Goal: Check status: Check status

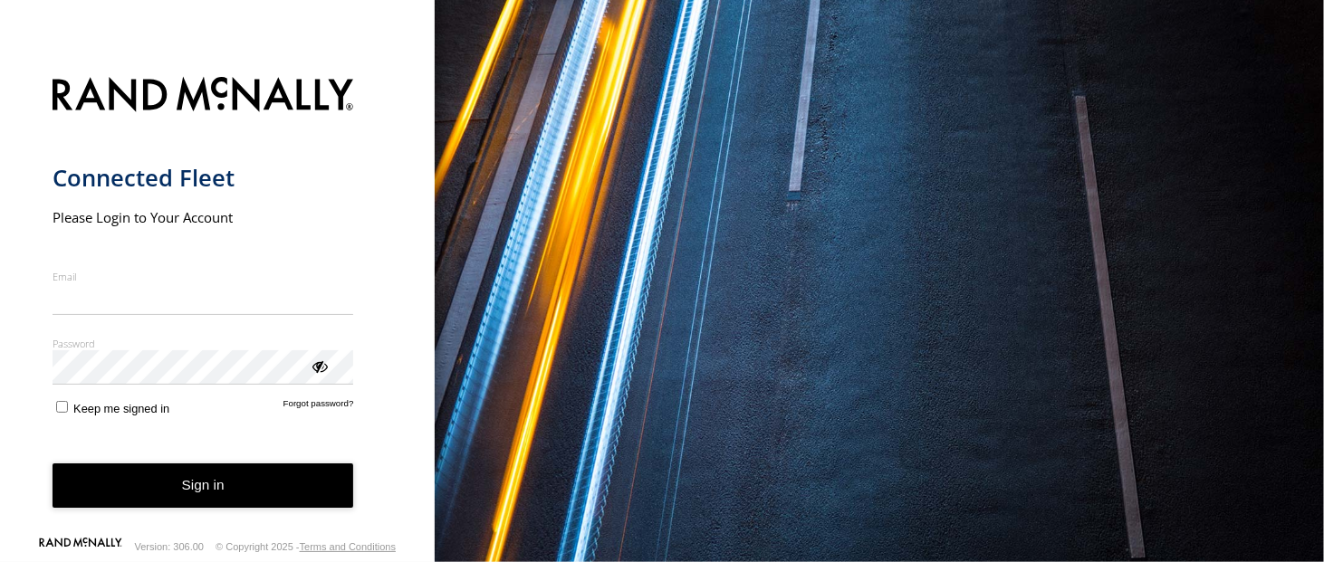
type input "**********"
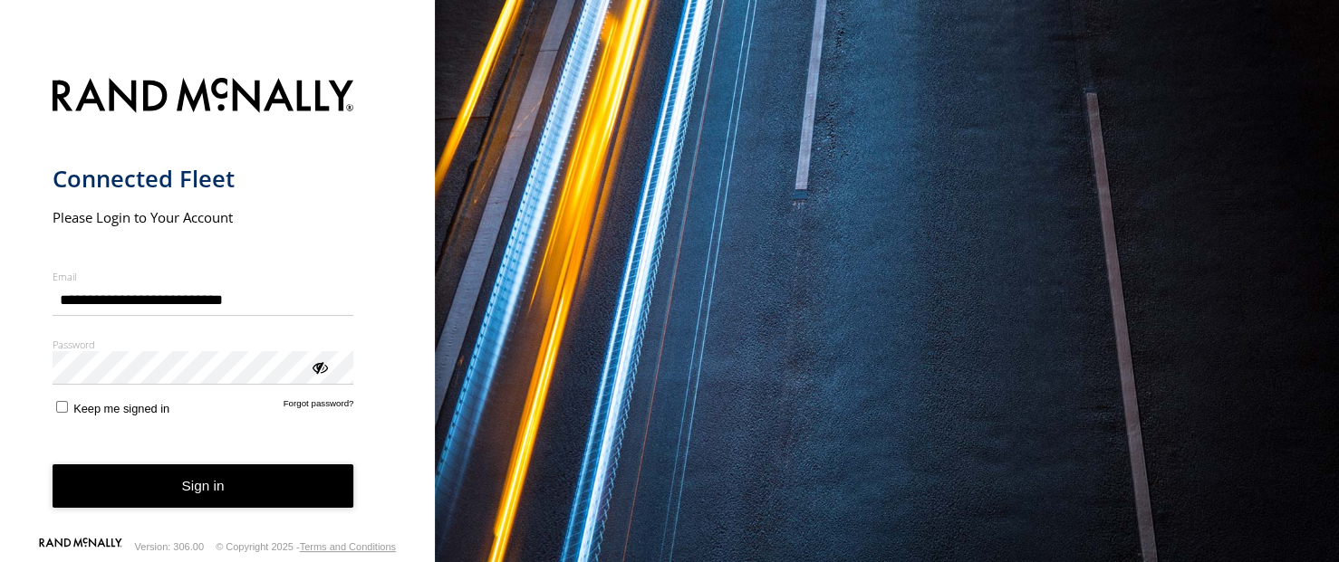
click at [211, 498] on button "Sign in" at bounding box center [204, 487] width 302 height 44
click at [211, 488] on button "Sign in" at bounding box center [204, 487] width 302 height 44
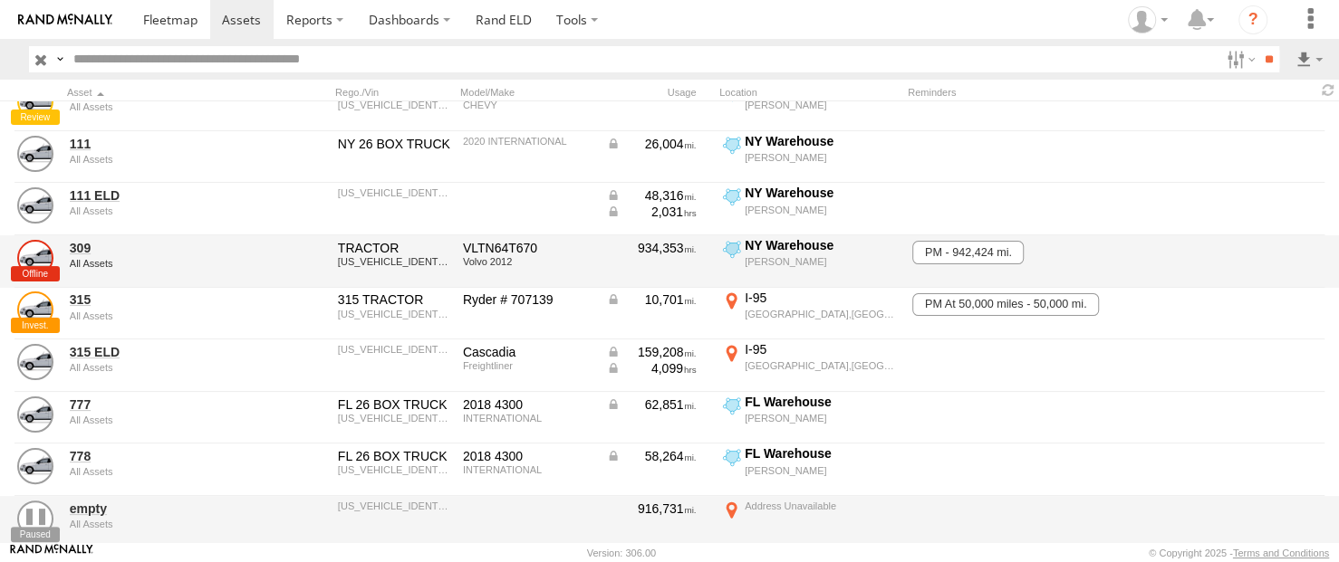
scroll to position [181, 0]
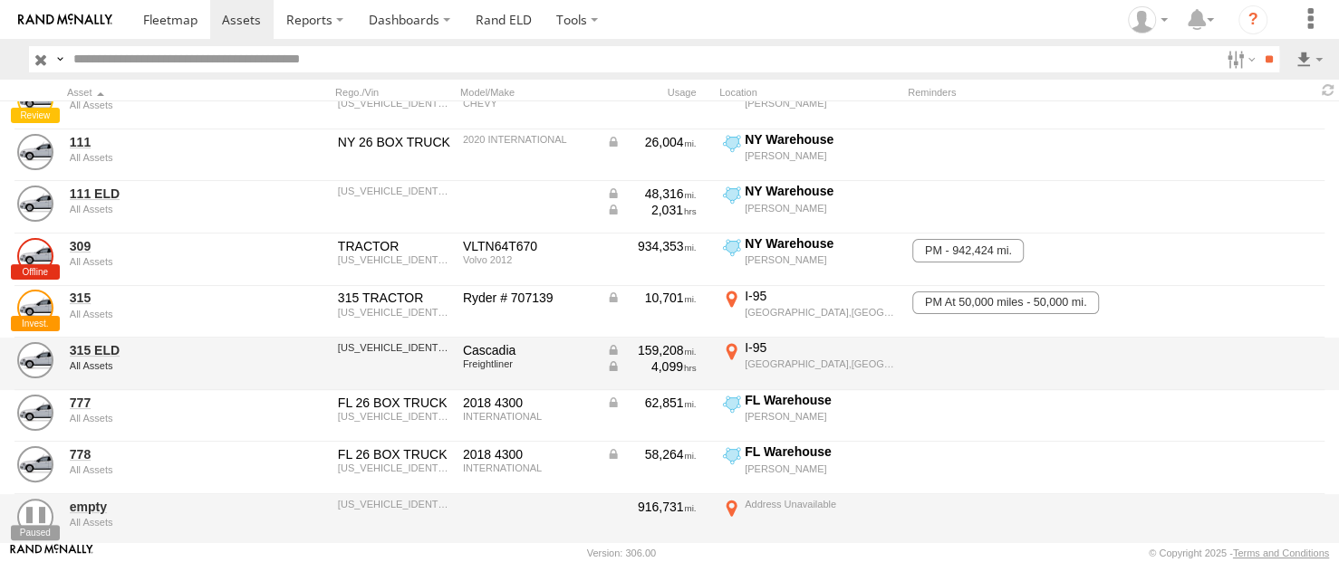
click at [656, 350] on div "159,208" at bounding box center [651, 350] width 91 height 16
click at [33, 358] on link at bounding box center [35, 360] width 36 height 36
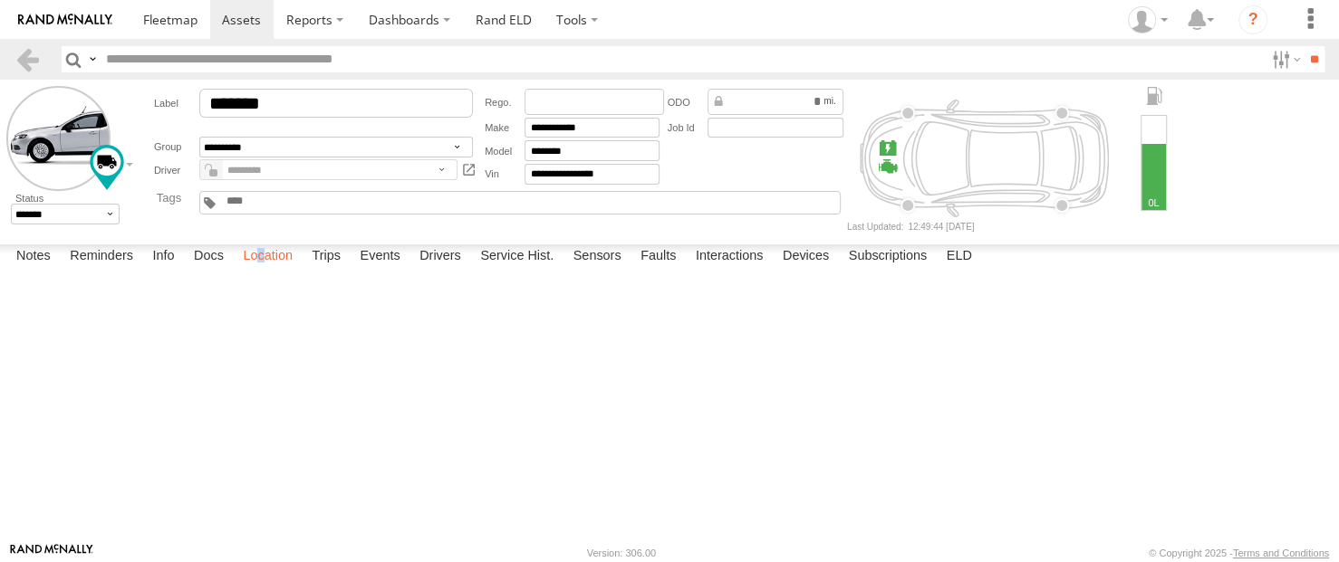
click at [265, 270] on label "Location" at bounding box center [268, 257] width 68 height 25
click at [282, 270] on label "Location" at bounding box center [268, 257] width 68 height 25
click at [0, 0] on span at bounding box center [0, 0] width 0 height 0
click at [27, 61] on link at bounding box center [27, 59] width 26 height 26
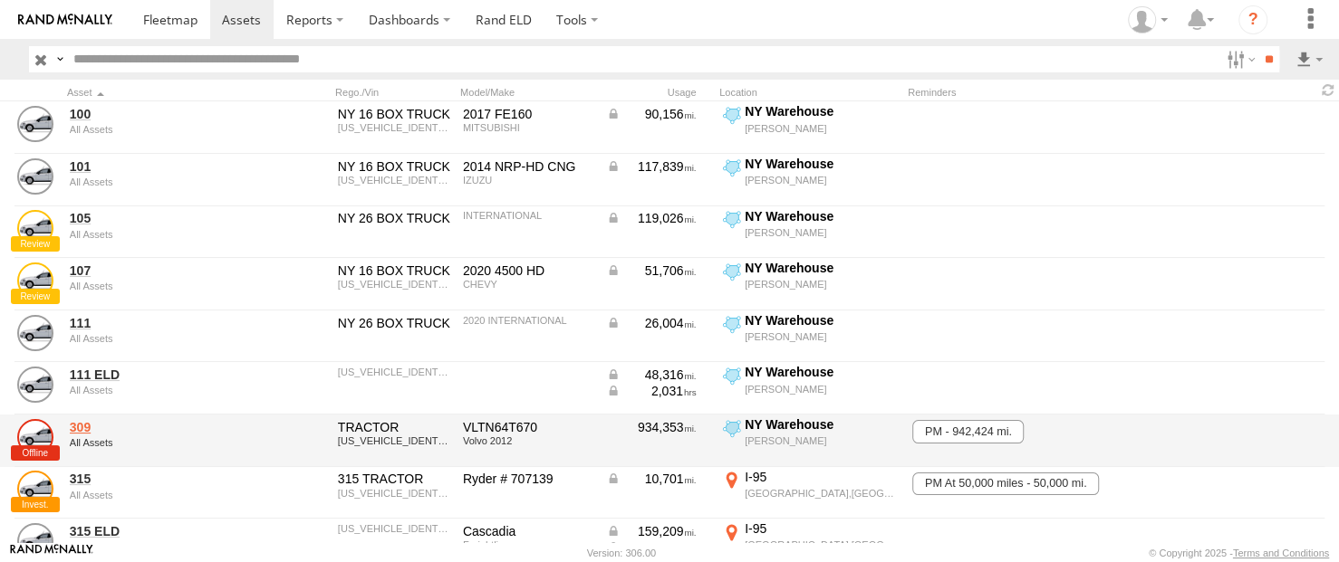
scroll to position [91, 0]
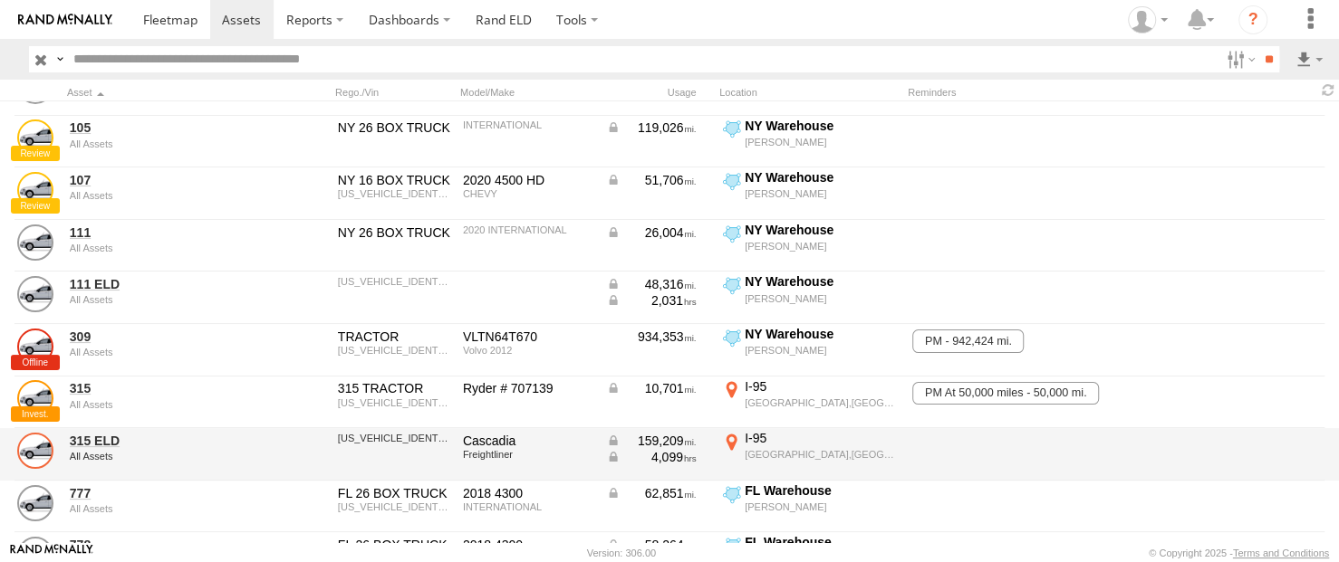
click at [38, 444] on link at bounding box center [35, 451] width 36 height 36
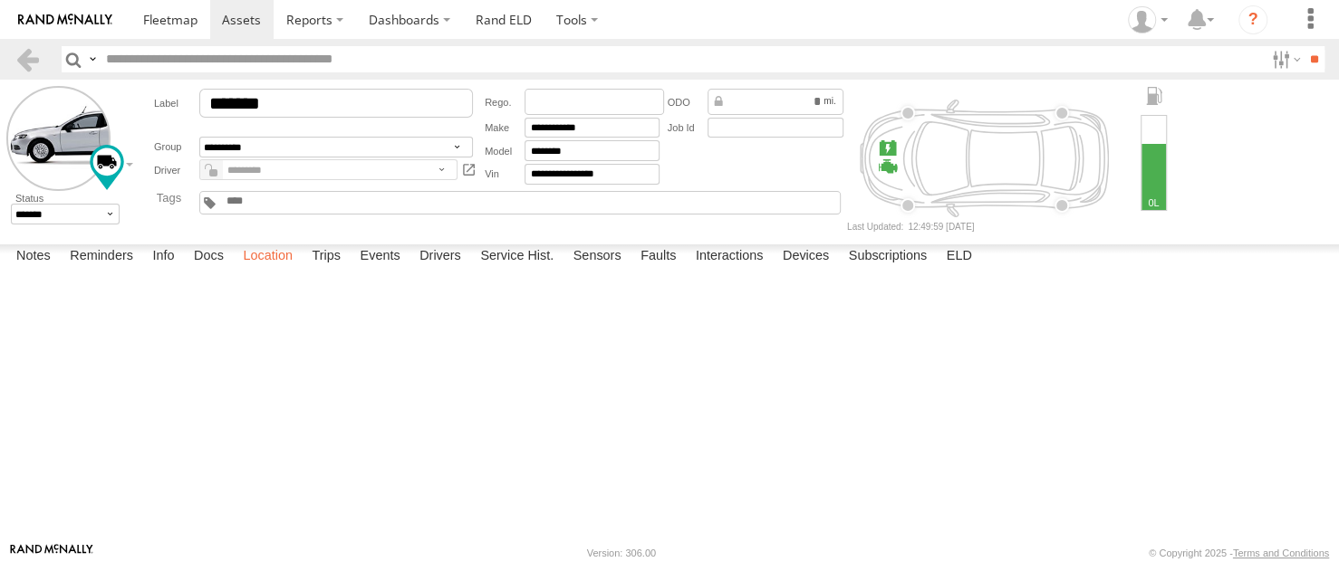
click at [264, 270] on label "Location" at bounding box center [268, 257] width 68 height 25
click at [0, 0] on span at bounding box center [0, 0] width 0 height 0
click at [0, 0] on link at bounding box center [0, 0] width 0 height 0
click at [275, 270] on label "Location" at bounding box center [268, 257] width 68 height 25
click at [0, 0] on span at bounding box center [0, 0] width 0 height 0
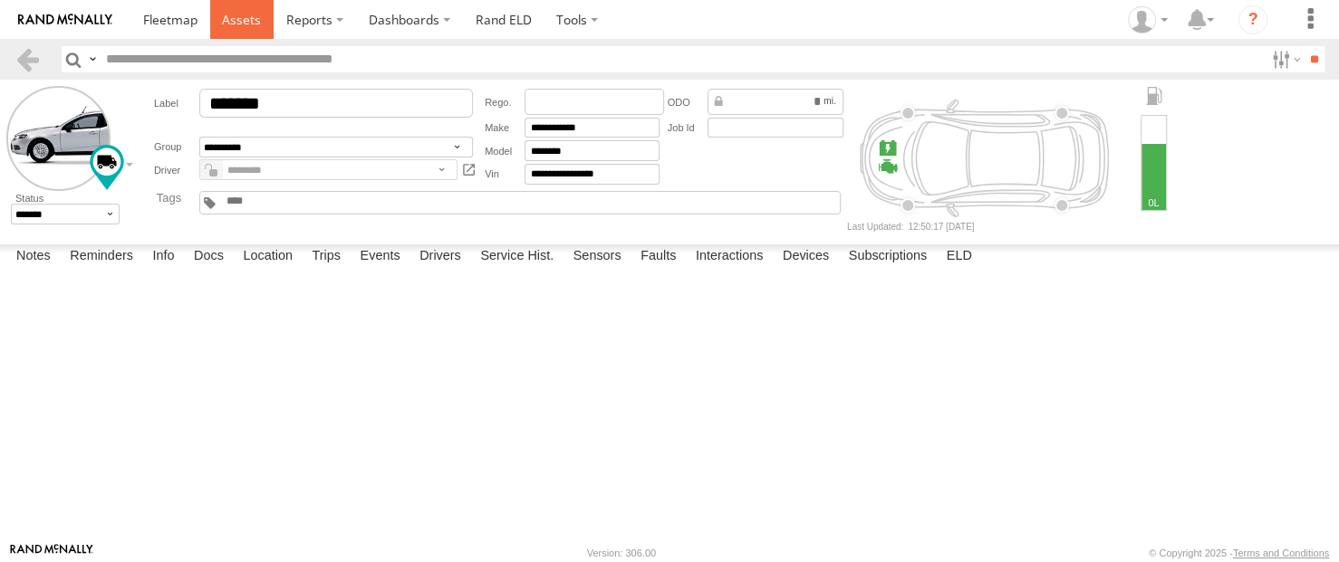
click at [253, 17] on span at bounding box center [241, 19] width 39 height 17
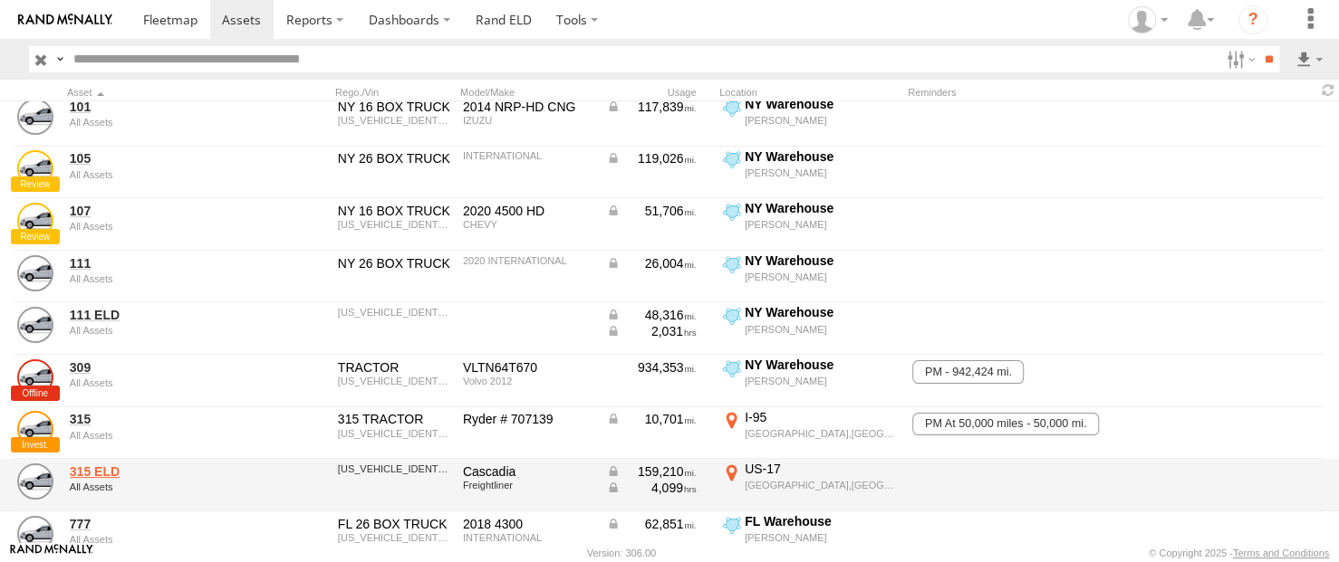
scroll to position [91, 0]
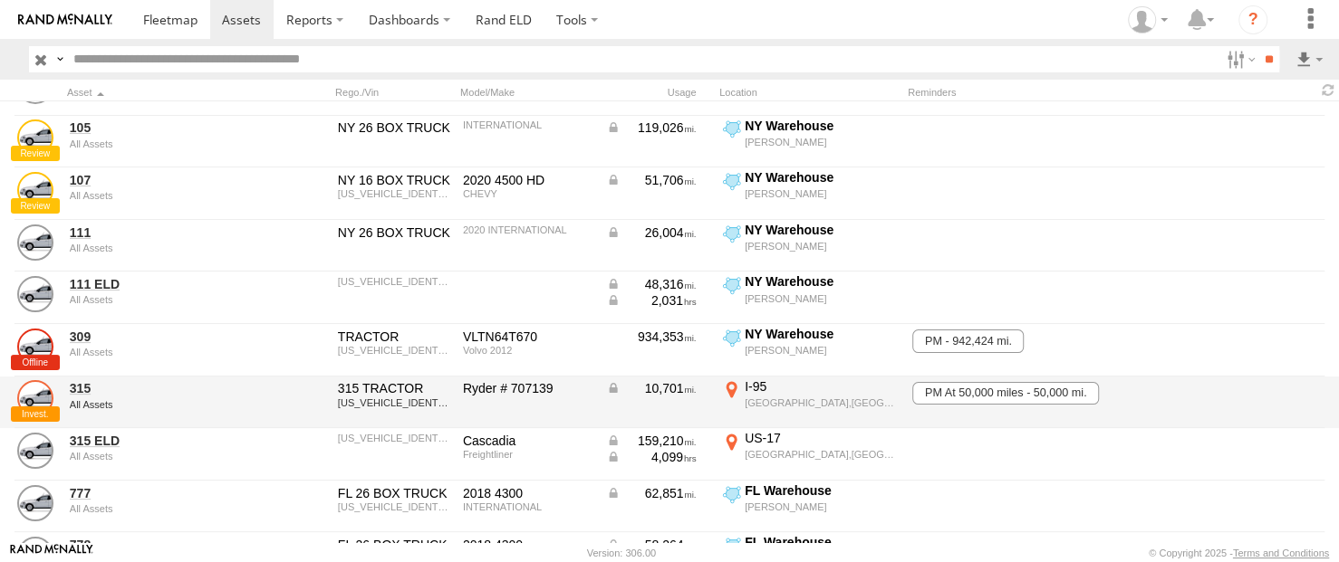
click at [41, 386] on link at bounding box center [35, 398] width 36 height 36
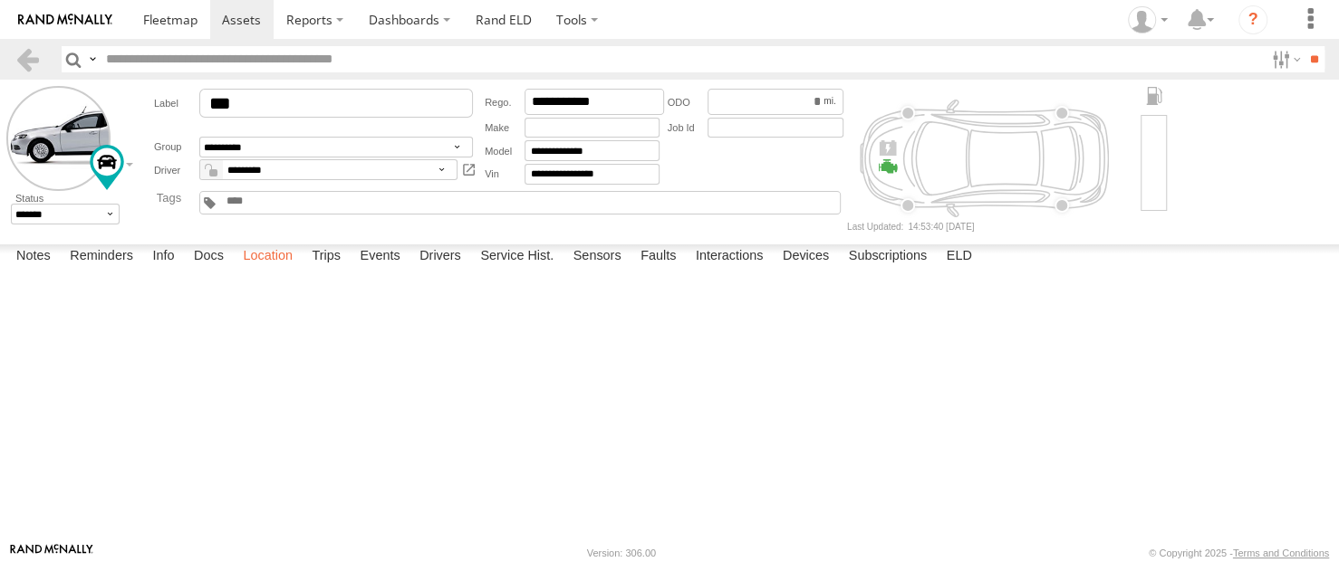
click at [283, 270] on label "Location" at bounding box center [268, 257] width 68 height 25
click at [0, 0] on span at bounding box center [0, 0] width 0 height 0
click at [0, 0] on link at bounding box center [0, 0] width 0 height 0
